Goal: Information Seeking & Learning: Learn about a topic

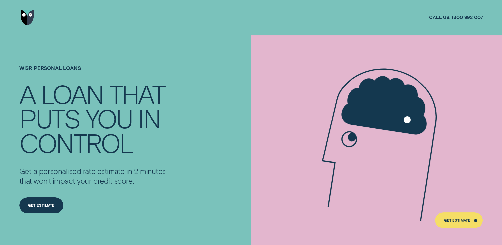
click at [30, 22] on img "Go to home page" at bounding box center [27, 18] width 13 height 16
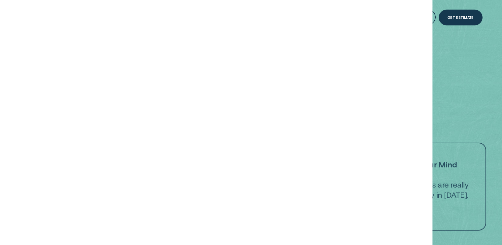
click at [30, 22] on div "Open Menu" at bounding box center [25, 17] width 22 height 22
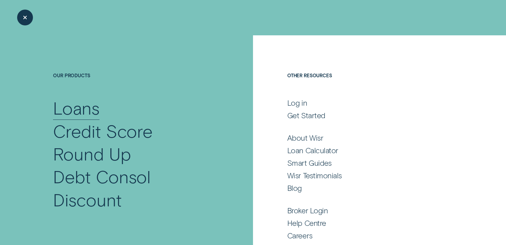
click at [80, 111] on div "Loans" at bounding box center [76, 107] width 46 height 23
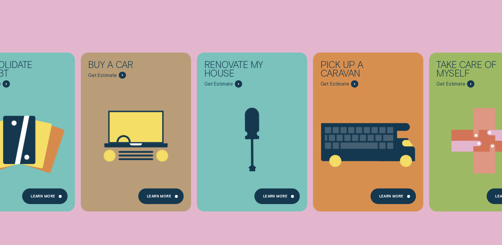
scroll to position [143, 0]
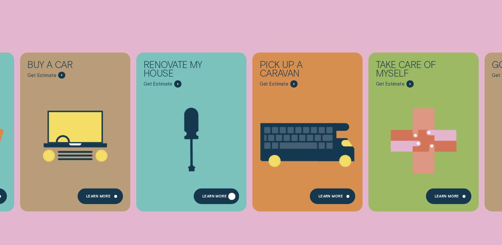
click at [223, 196] on div "Learn more" at bounding box center [214, 196] width 24 height 3
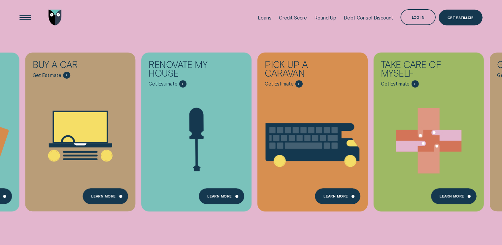
scroll to position [143, 0]
